Goal: Task Accomplishment & Management: Complete application form

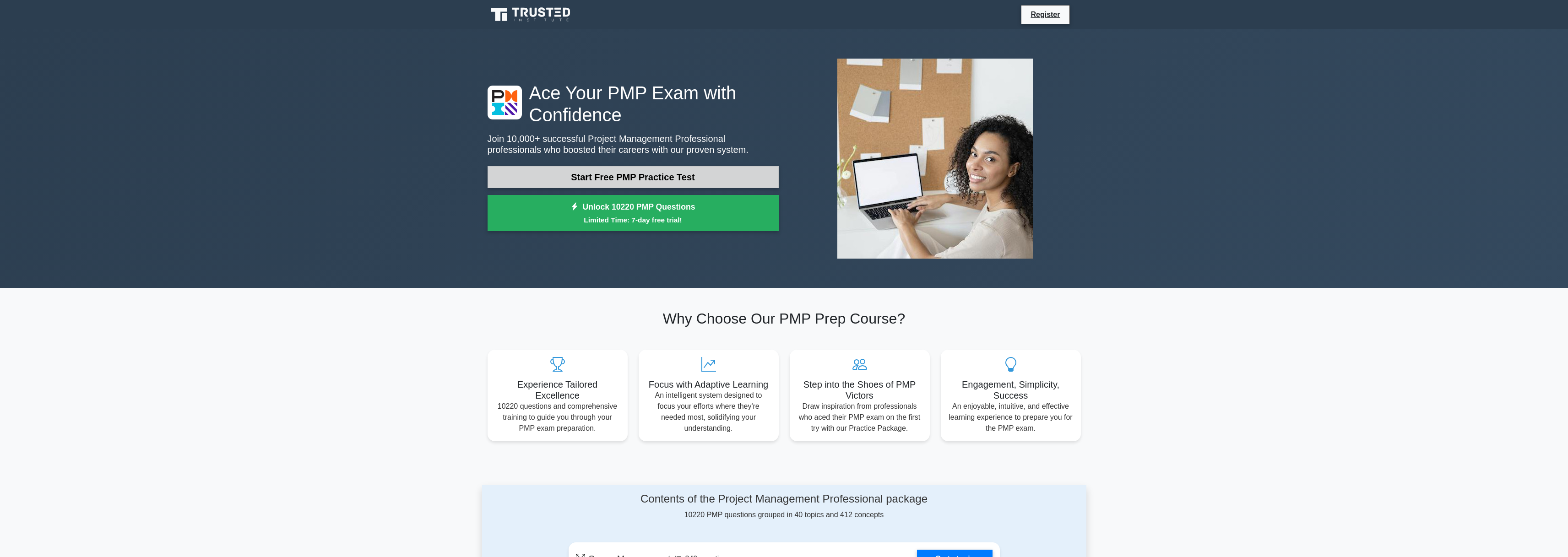
click at [672, 185] on link "Start Free PMP Practice Test" at bounding box center [633, 177] width 291 height 22
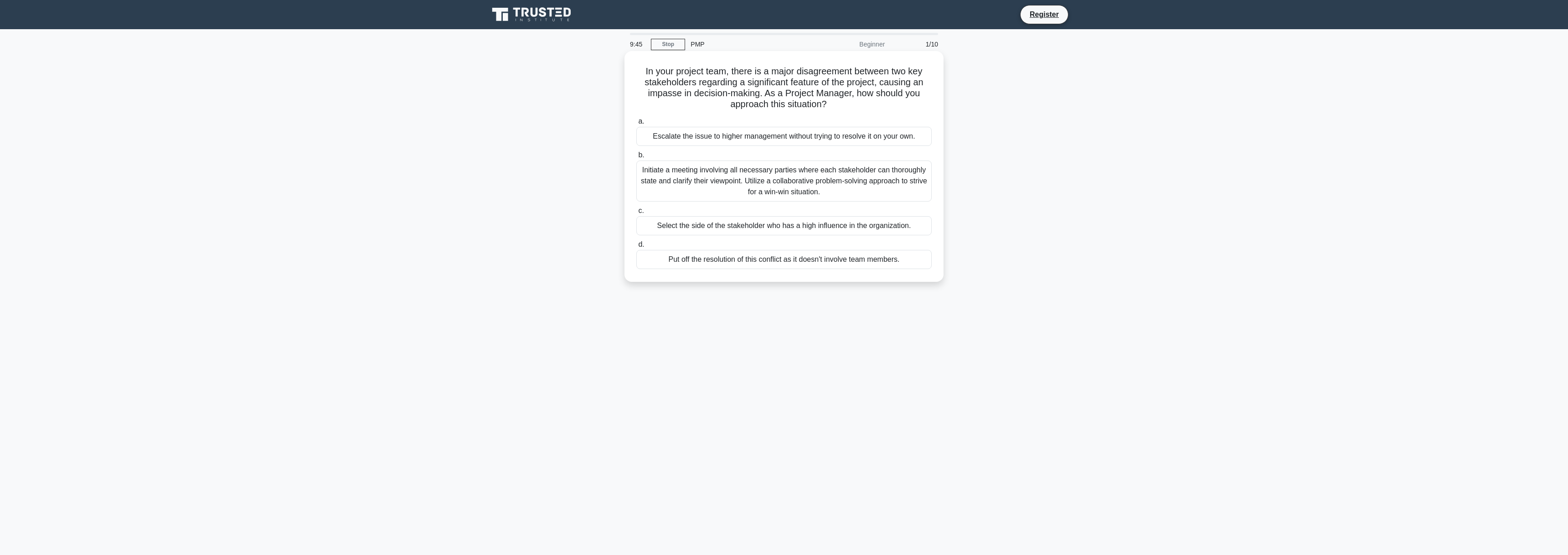
click at [814, 194] on div "Initiate a meeting involving all necessary parties where each stakeholder can t…" at bounding box center [783, 181] width 295 height 41
click at [636, 158] on input "b. Initiate a meeting involving all necessary parties where each stakeholder ca…" at bounding box center [636, 155] width 0 height 6
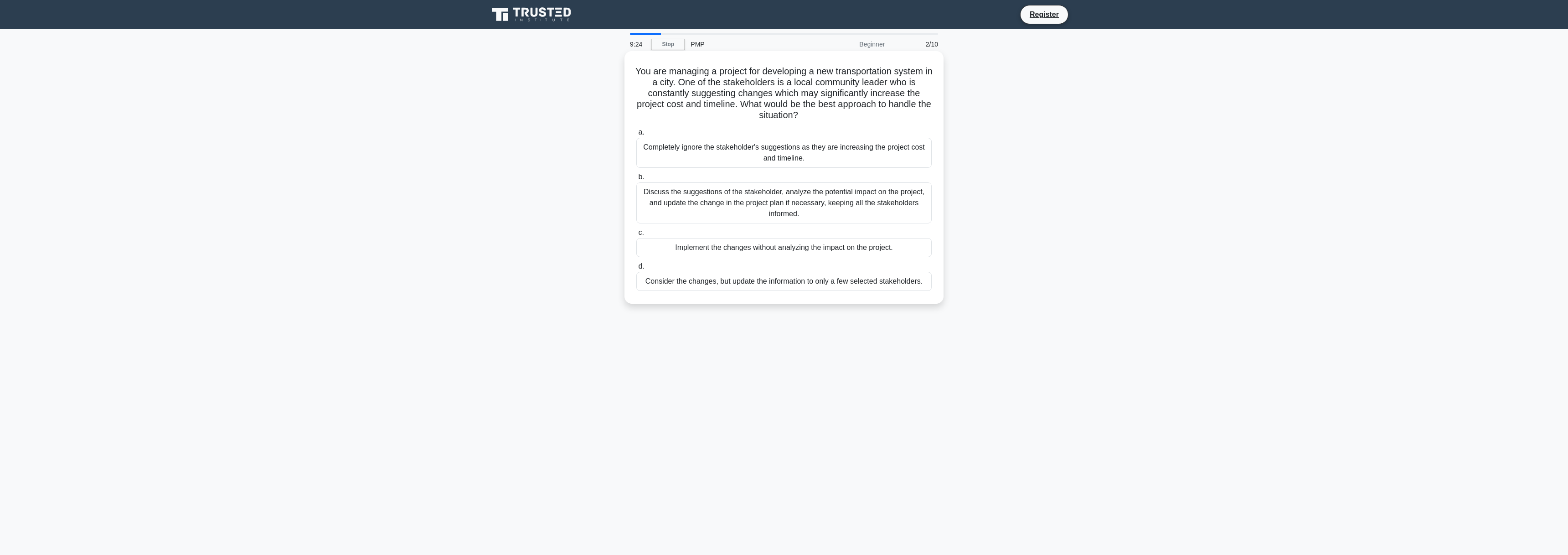
click at [822, 210] on div "Discuss the suggestions of the stakeholder, analyze the potential impact on the…" at bounding box center [783, 203] width 295 height 41
click at [636, 180] on input "b. Discuss the suggestions of the stakeholder, analyze the potential impact on …" at bounding box center [636, 177] width 0 height 6
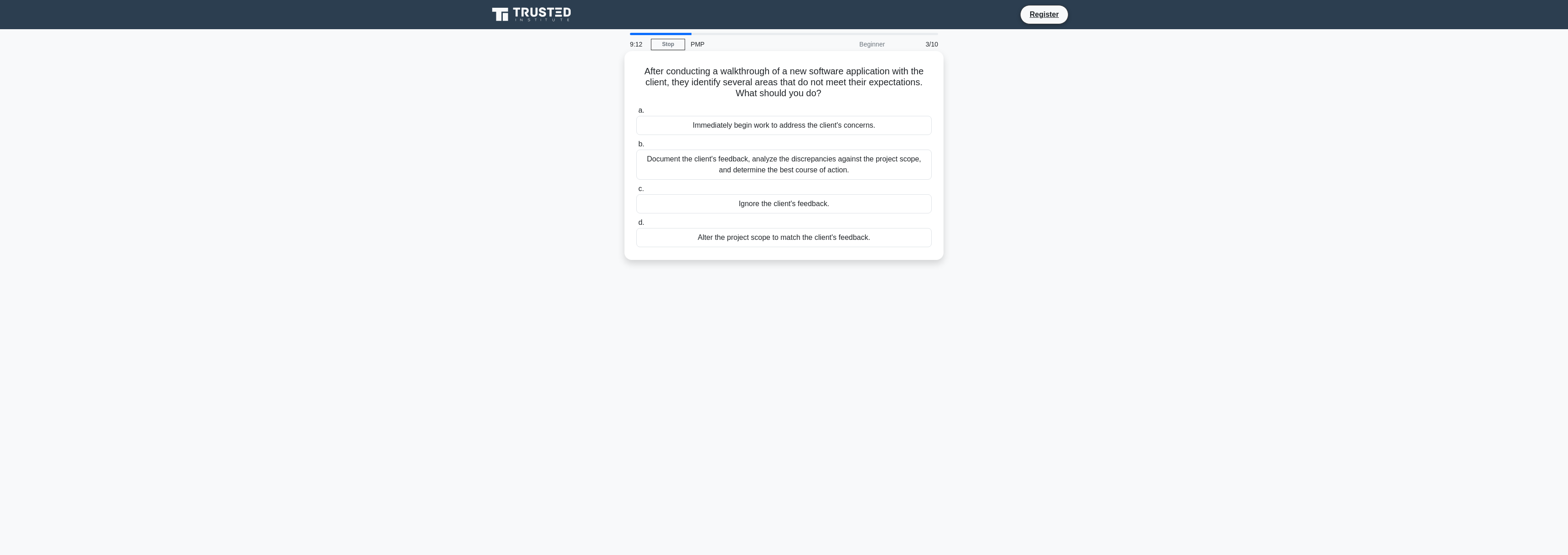
click at [895, 174] on div "Document the client's feedback, analyze the discrepancies against the project s…" at bounding box center [783, 164] width 295 height 30
click at [636, 147] on input "b. Document the client's feedback, analyze the discrepancies against the projec…" at bounding box center [636, 144] width 0 height 6
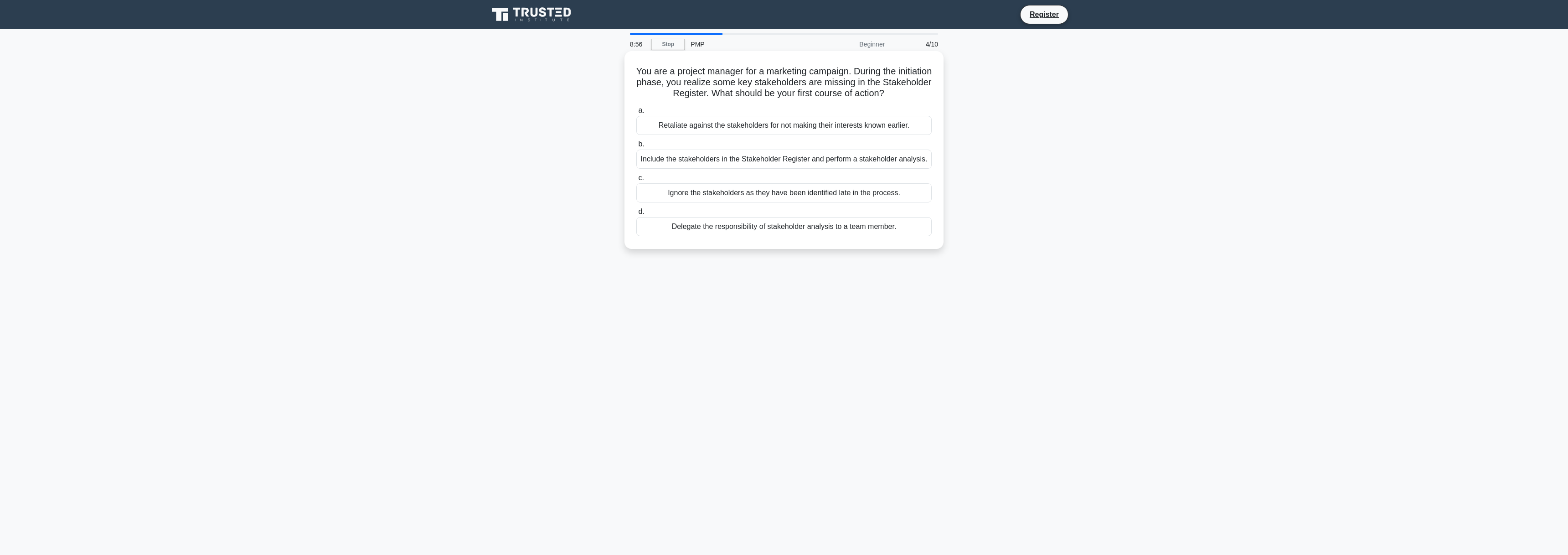
click at [729, 161] on div "Include the stakeholders in the Stakeholder Register and perform a stakeholder …" at bounding box center [783, 159] width 295 height 19
click at [758, 163] on div "Include the stakeholders in the Stakeholder Register and perform a stakeholder …" at bounding box center [783, 159] width 295 height 19
click at [636, 147] on input "b. Include the stakeholders in the Stakeholder Register and perform a stakehold…" at bounding box center [636, 144] width 0 height 6
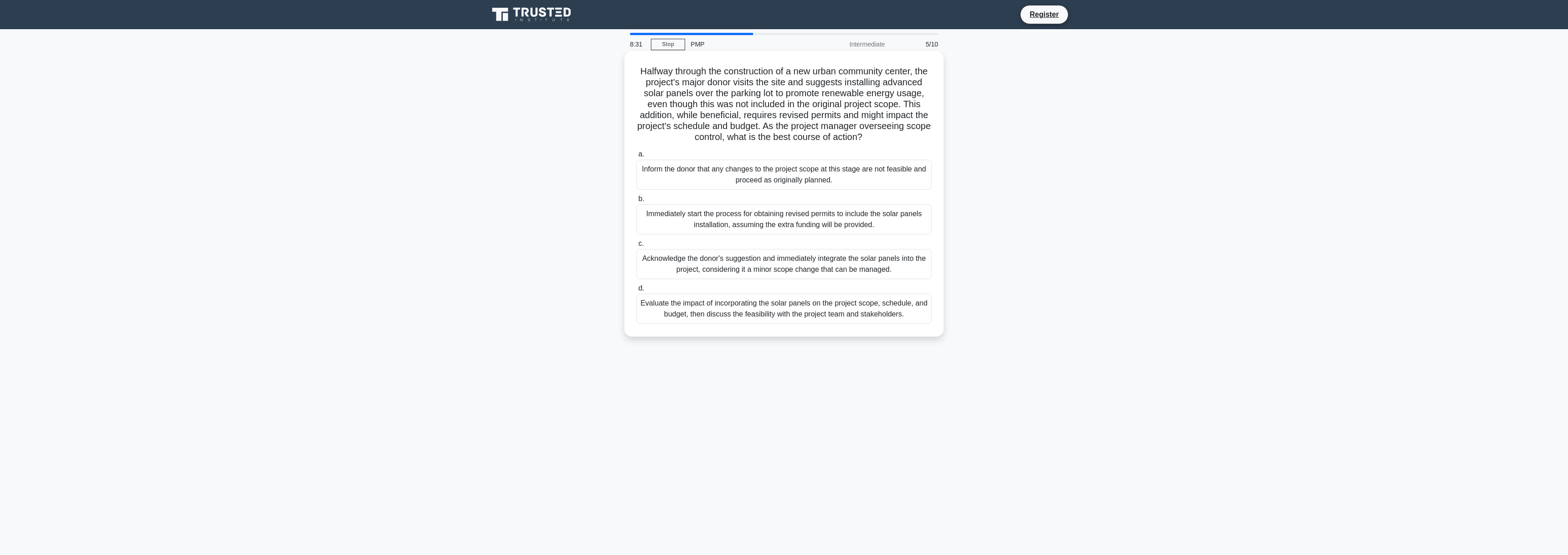
click at [830, 316] on div "Evaluate the impact of incorporating the solar panels on the project scope, sch…" at bounding box center [783, 308] width 295 height 30
click at [636, 292] on input "d. Evaluate the impact of incorporating the solar panels on the project scope, …" at bounding box center [636, 289] width 0 height 6
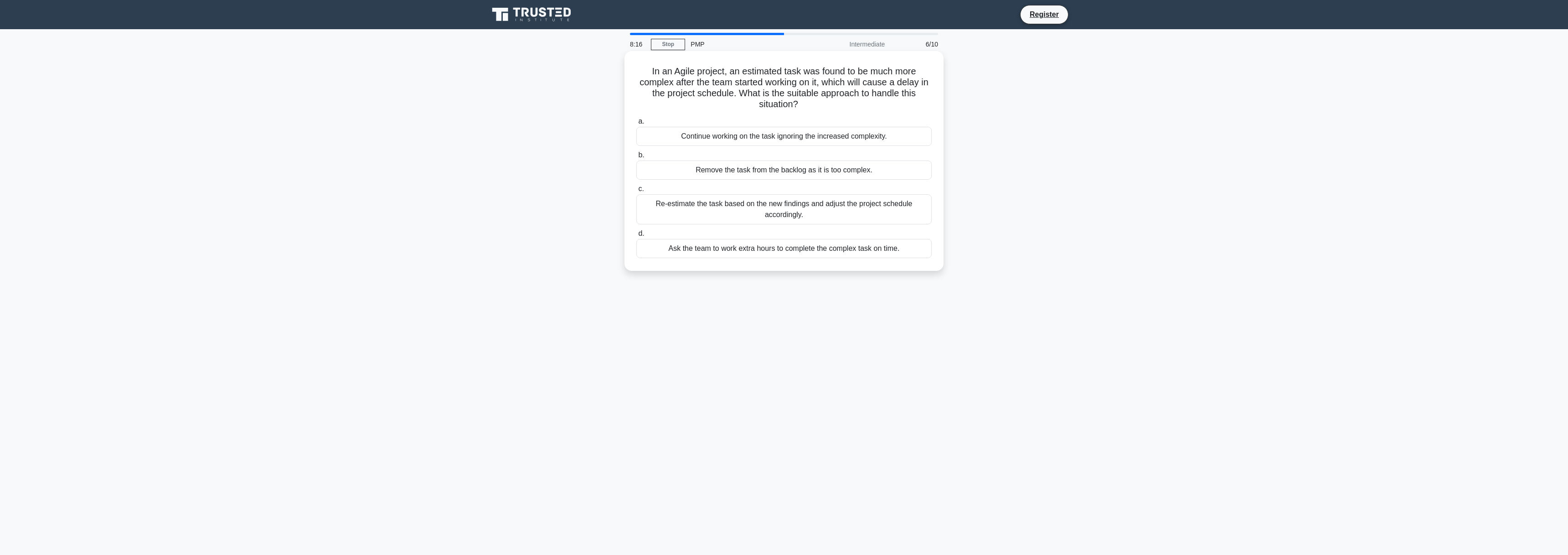
click at [841, 216] on div "Re-estimate the task based on the new findings and adjust the project schedule …" at bounding box center [783, 209] width 295 height 30
click at [636, 192] on input "c. Re-estimate the task based on the new findings and adjust the project schedu…" at bounding box center [636, 189] width 0 height 6
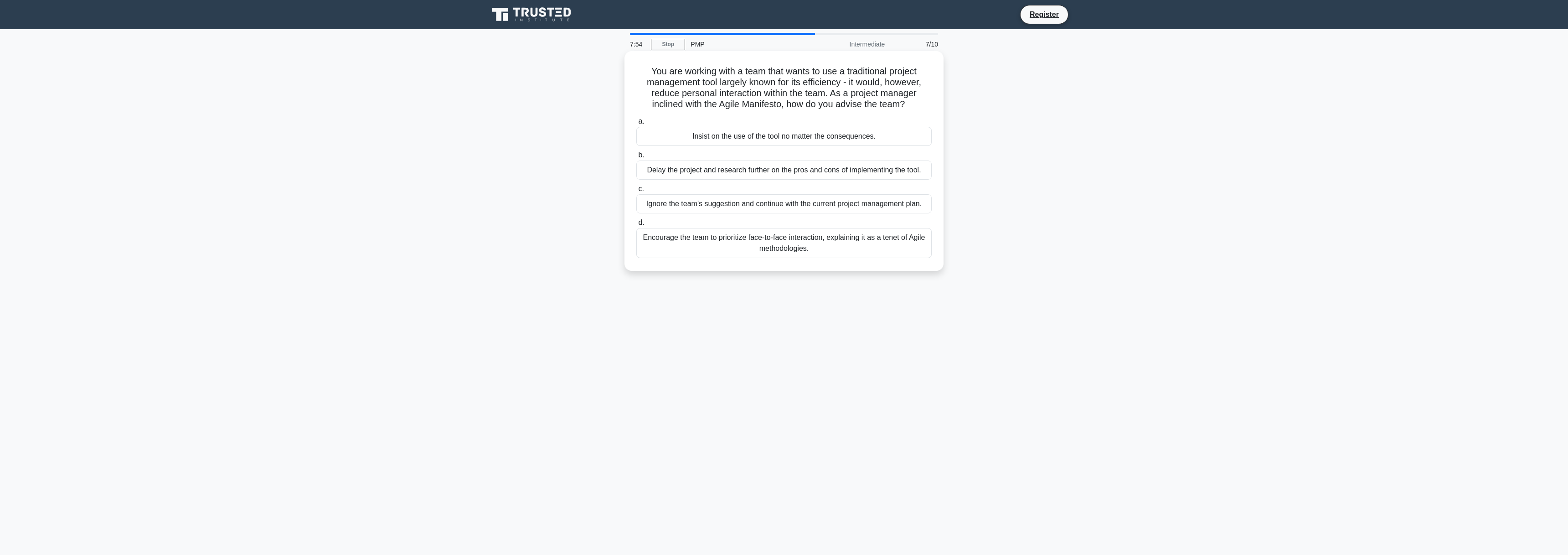
click at [792, 249] on div "Encourage the team to prioritize face-to-face interaction, explaining it as a t…" at bounding box center [783, 242] width 295 height 30
click at [636, 226] on input "d. Encourage the team to prioritize face-to-face interaction, explaining it as …" at bounding box center [636, 223] width 0 height 6
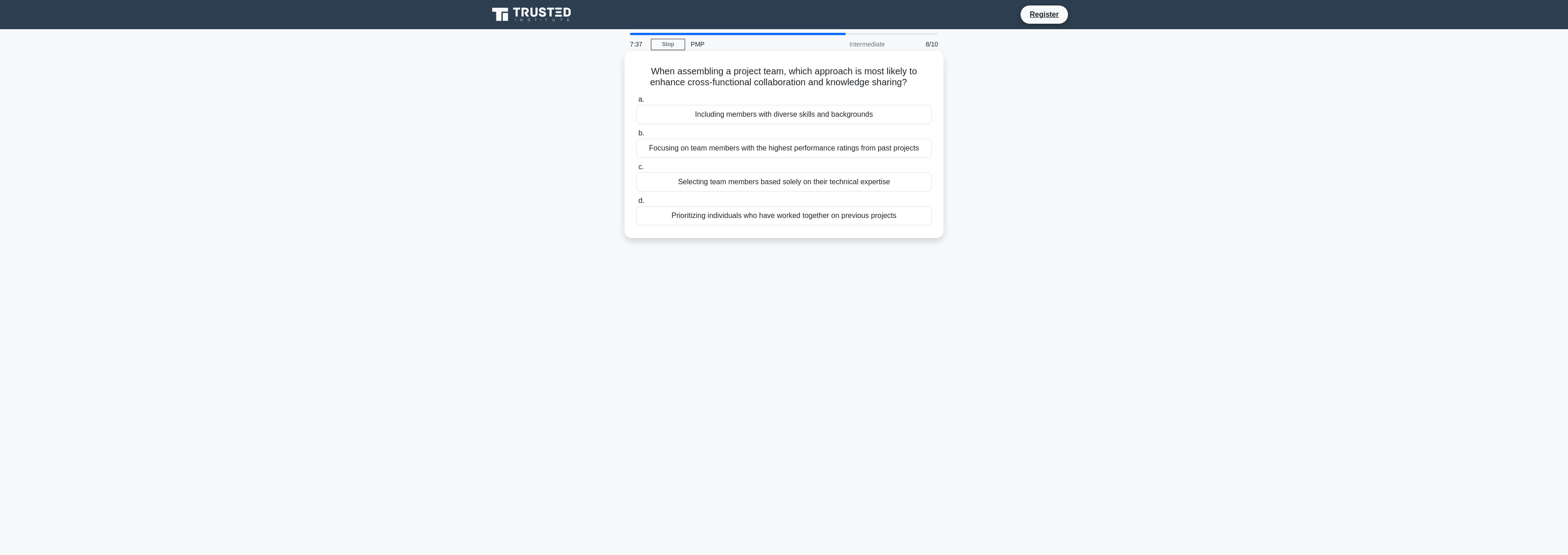
click at [819, 120] on div "Including members with diverse skills and backgrounds" at bounding box center [783, 114] width 295 height 19
click at [636, 102] on input "a. Including members with diverse skills and backgrounds" at bounding box center [636, 100] width 0 height 6
click at [880, 119] on div "Compliance requirements" at bounding box center [783, 114] width 295 height 19
click at [636, 102] on input "a. Compliance requirements" at bounding box center [636, 100] width 0 height 6
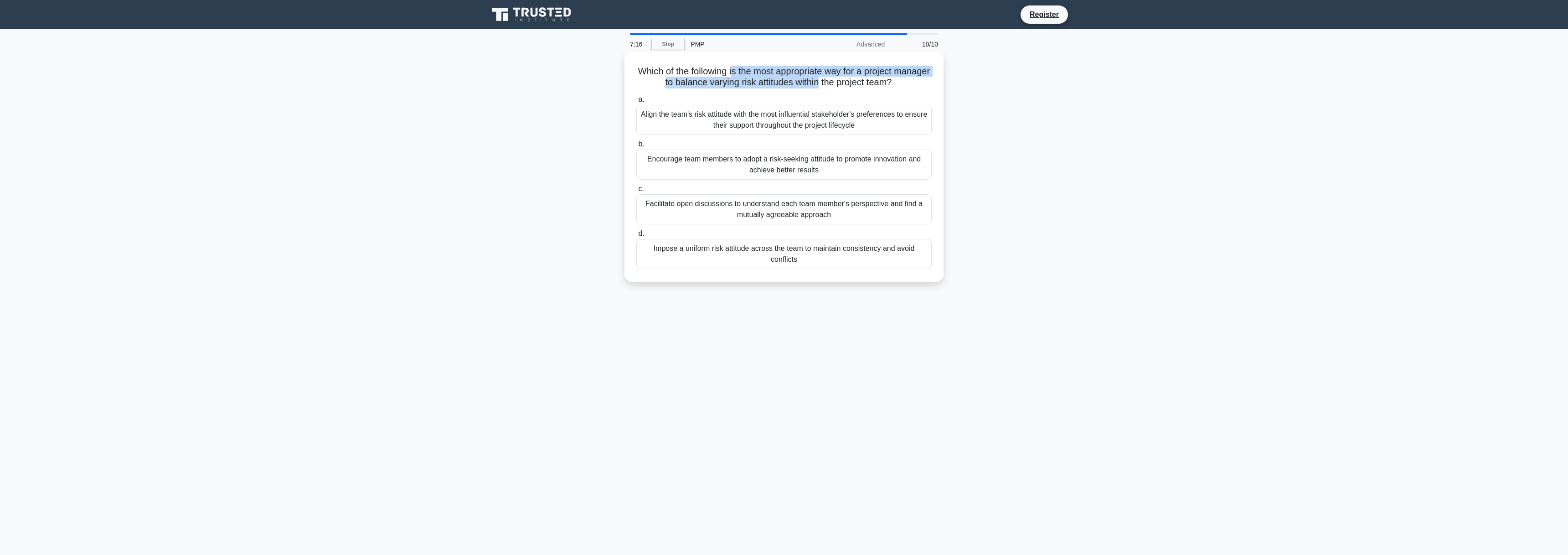
drag, startPoint x: 736, startPoint y: 72, endPoint x: 817, endPoint y: 85, distance: 82.0
click at [817, 85] on h5 "Which of the following is the most appropriate way for a project manager to bal…" at bounding box center [784, 77] width 297 height 23
drag, startPoint x: 785, startPoint y: 84, endPoint x: 821, endPoint y: 80, distance: 36.2
click at [789, 84] on h5 "Which of the following is the most appropriate way for a project manager to bal…" at bounding box center [784, 77] width 297 height 23
click at [900, 81] on icon ".spinner_0XTQ{transform-origin:center;animation:spinner_y6GP .75s linear infini…" at bounding box center [897, 83] width 11 height 11
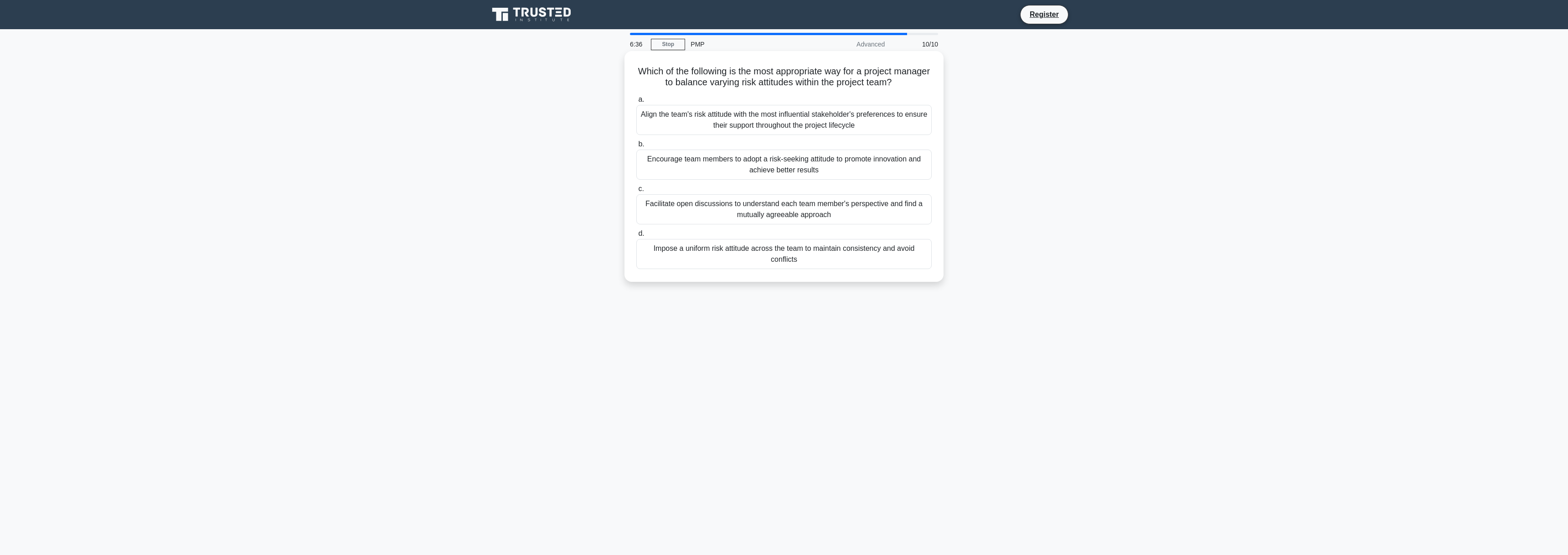
click at [863, 213] on div "Facilitate open discussions to understand each team member's perspective and fi…" at bounding box center [783, 209] width 295 height 30
click at [636, 192] on input "c. Facilitate open discussions to understand each team member's perspective and…" at bounding box center [636, 189] width 0 height 6
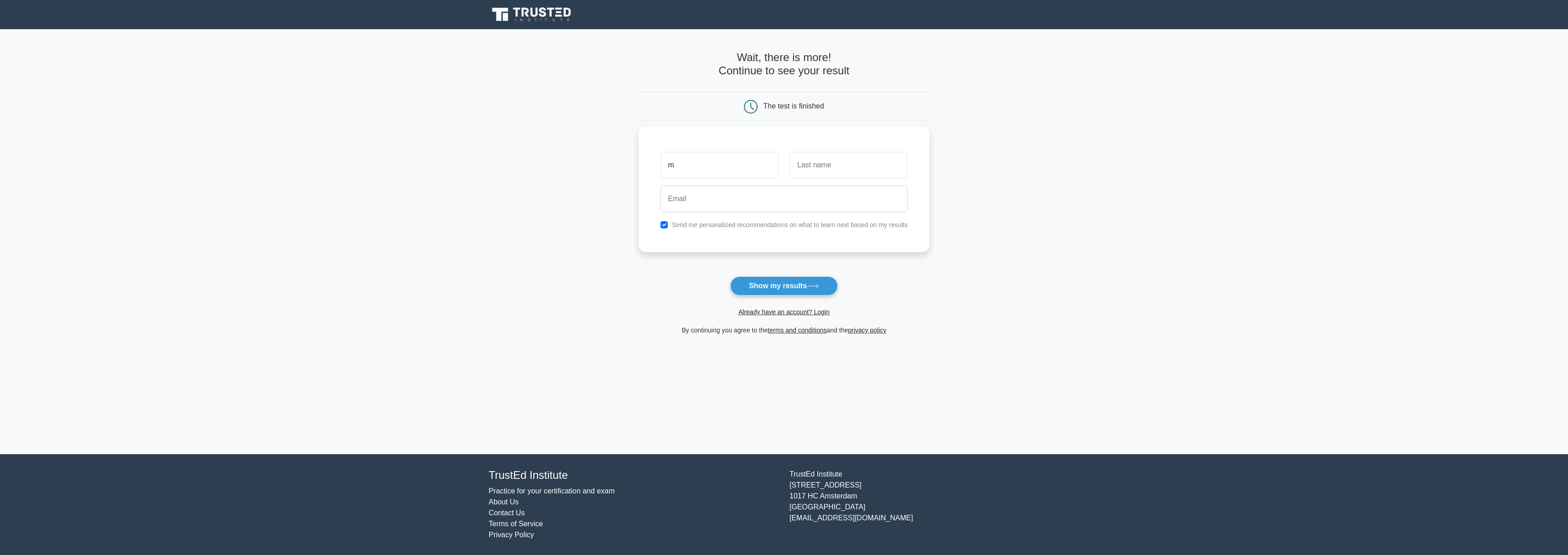
type input "mathieu"
click at [833, 166] on input "text" at bounding box center [849, 164] width 118 height 26
type input "st-jean"
click at [780, 202] on input "email" at bounding box center [784, 199] width 248 height 26
type input "st.jean.mathieu@gmail.com"
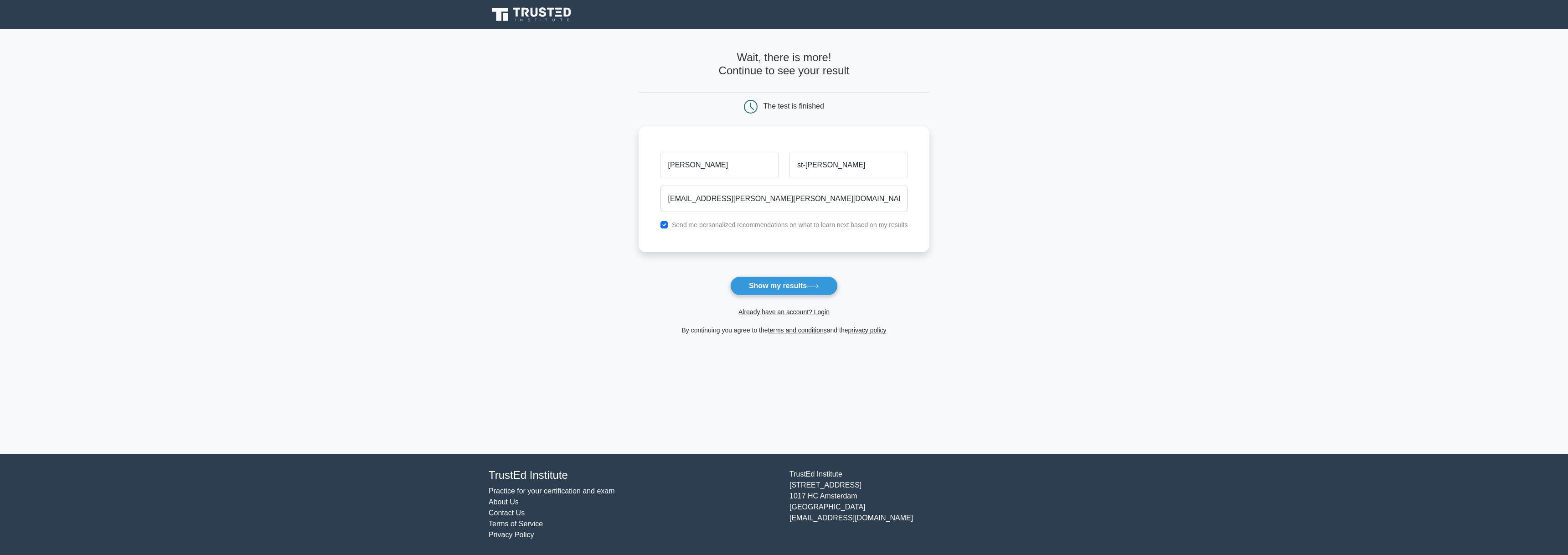
click at [671, 225] on div "Send me personalized recommendations on what to learn next based on my results" at bounding box center [784, 225] width 259 height 11
click at [662, 225] on input "checkbox" at bounding box center [664, 225] width 7 height 7
checkbox input "false"
click at [783, 291] on button "Show my results" at bounding box center [784, 286] width 108 height 19
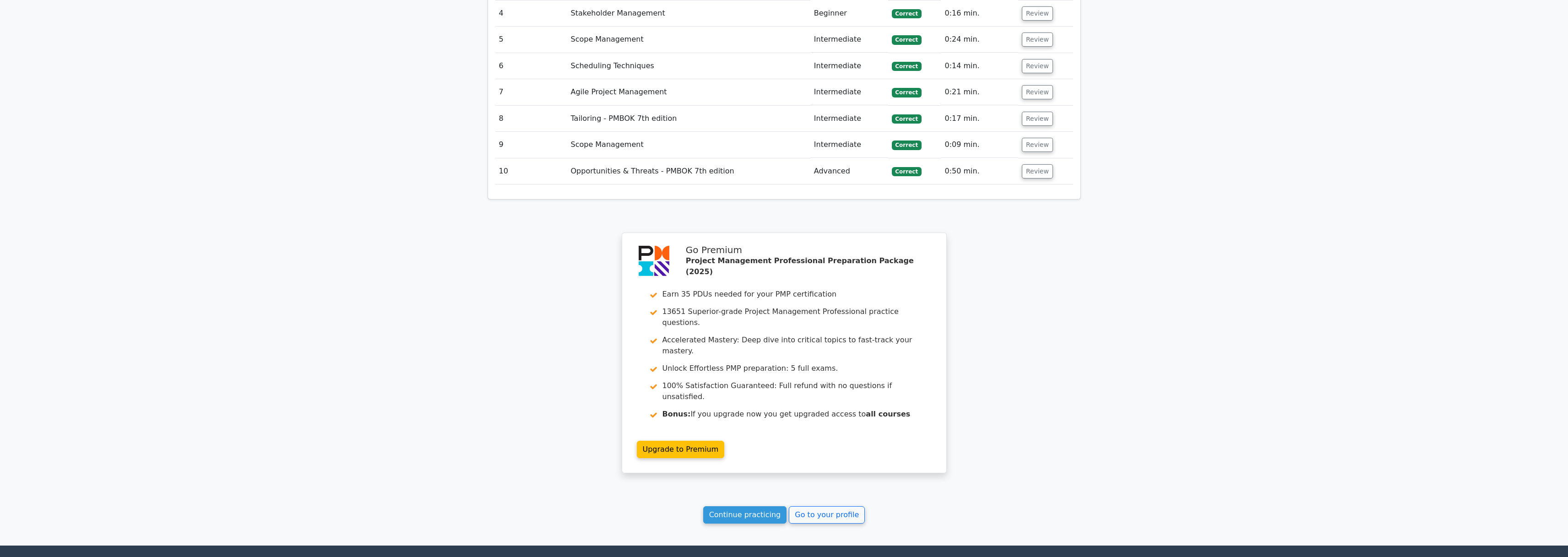
scroll to position [243, 0]
